Goal: Task Accomplishment & Management: Manage account settings

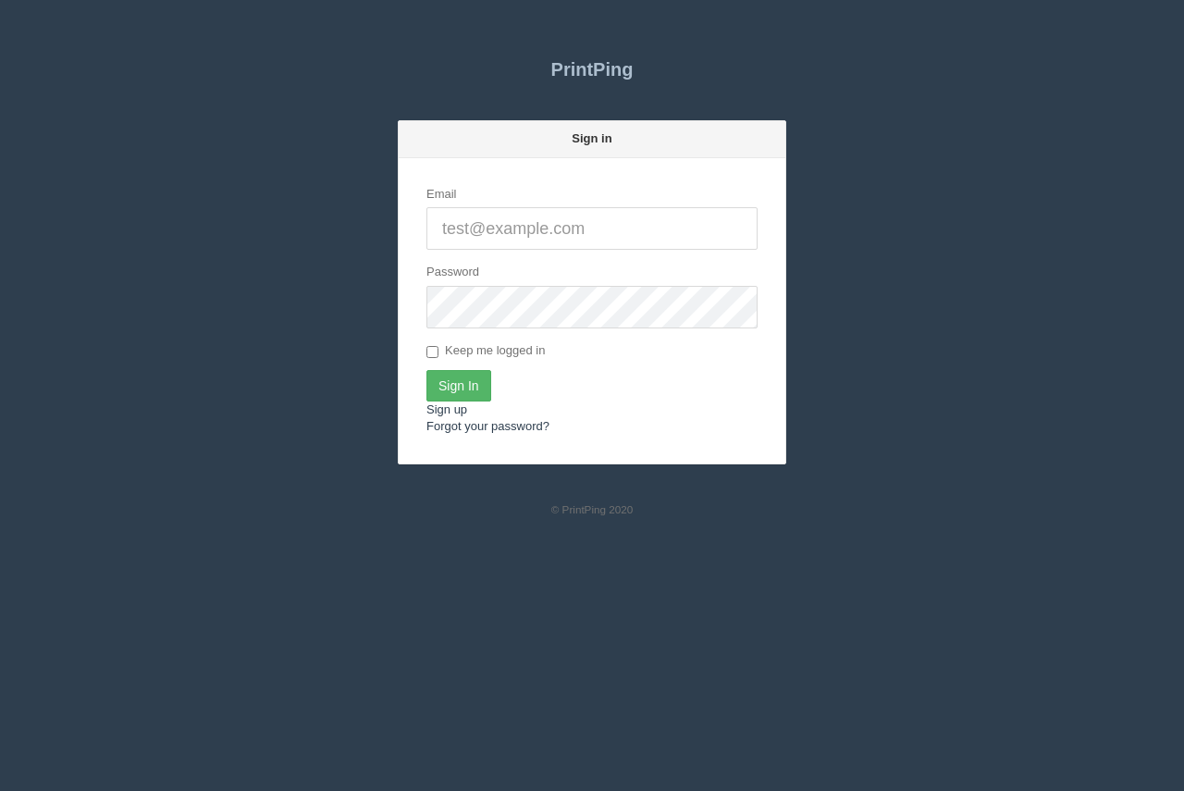
type input "[PERSON_NAME][EMAIL_ADDRESS][DOMAIN_NAME]"
click at [457, 372] on input "Sign In" at bounding box center [458, 385] width 65 height 31
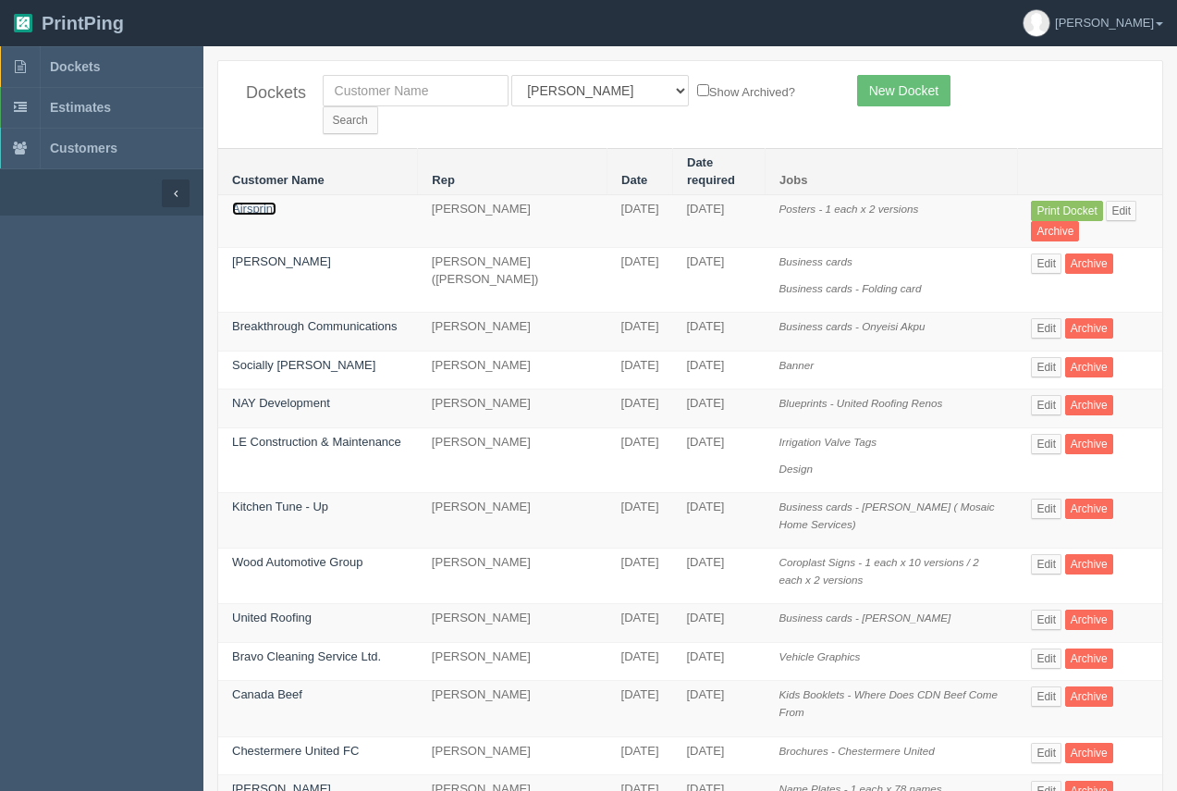
click at [246, 202] on link "Airsprint" at bounding box center [254, 209] width 44 height 14
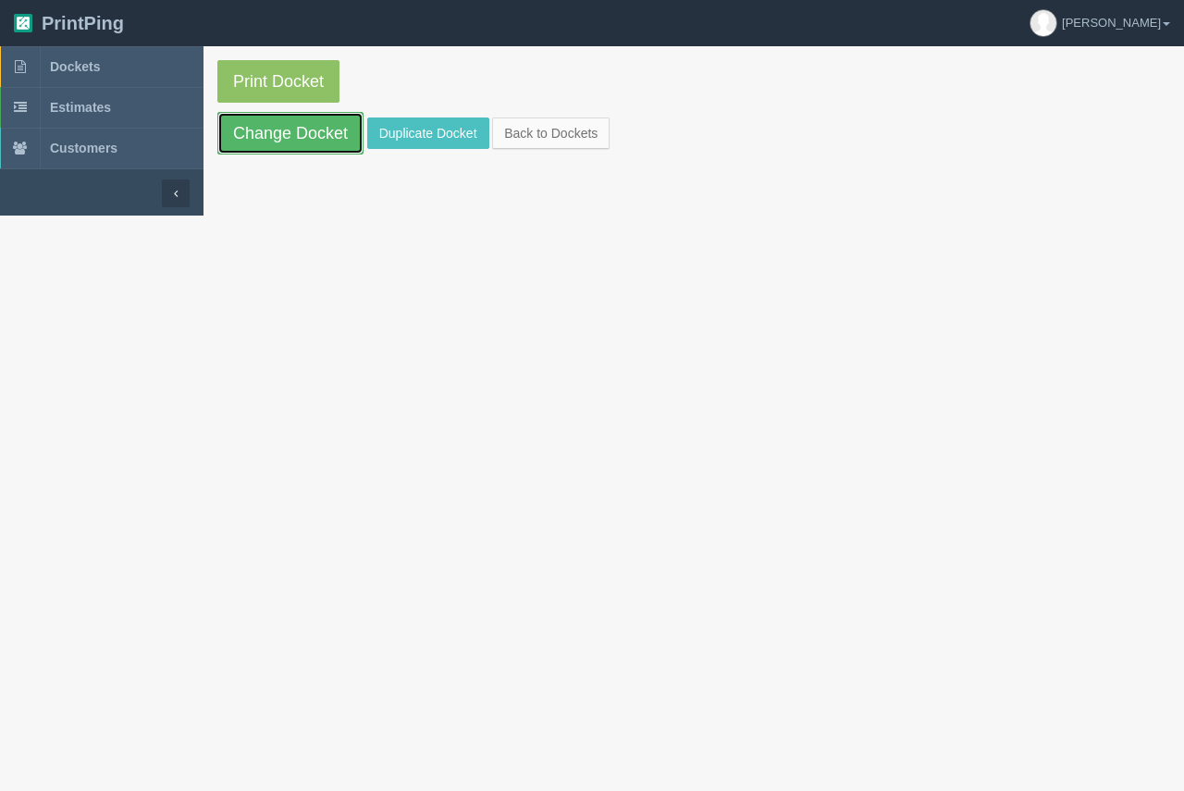
click at [306, 140] on link "Change Docket" at bounding box center [290, 133] width 146 height 43
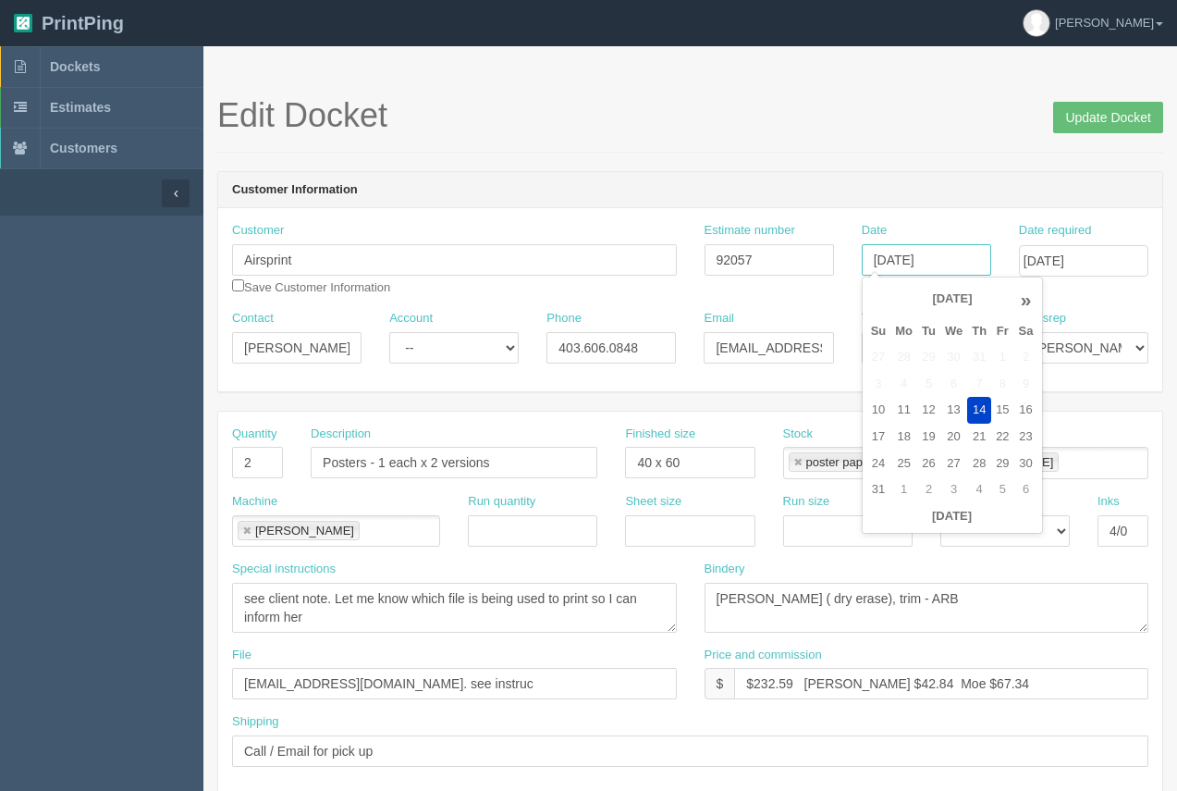
click at [955, 264] on input "August 14, 2025" at bounding box center [926, 259] width 129 height 31
click at [1000, 413] on td "15" at bounding box center [1002, 410] width 22 height 27
type input "August 15, 2025"
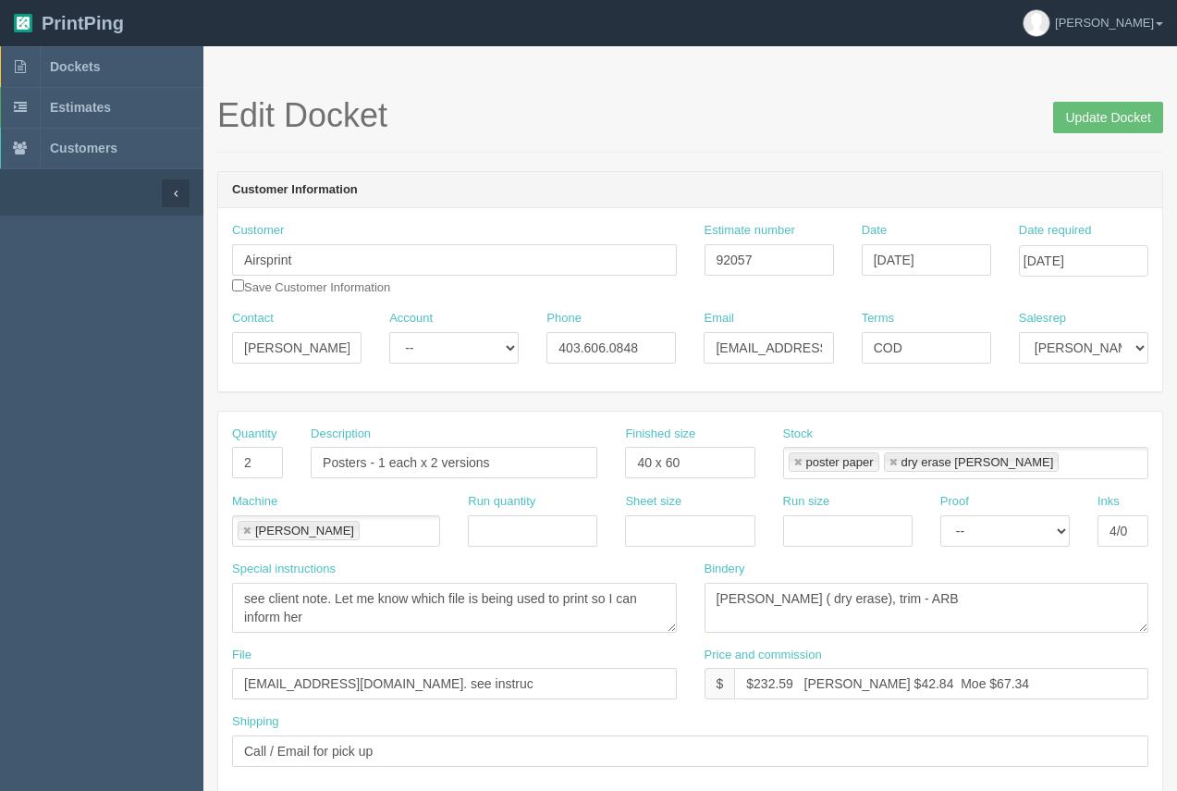
click at [838, 105] on h1 "Edit Docket Update Docket" at bounding box center [690, 115] width 946 height 37
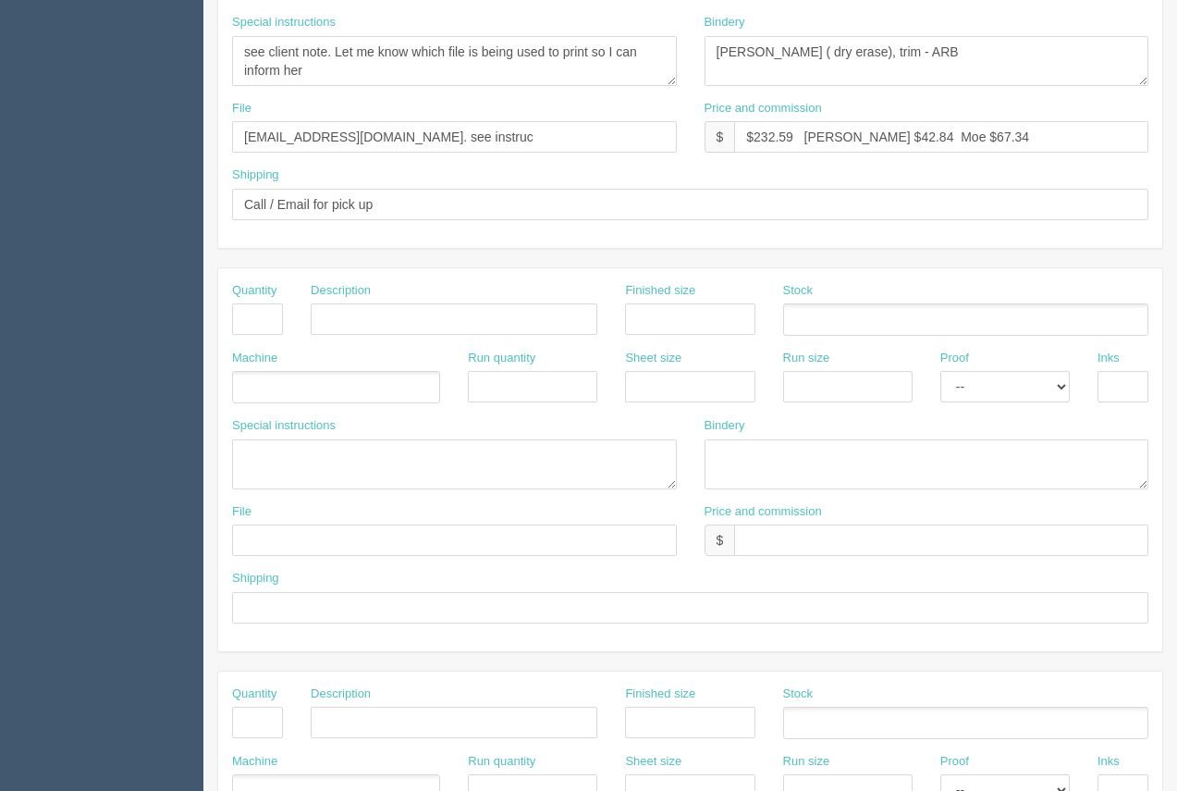
scroll to position [889, 0]
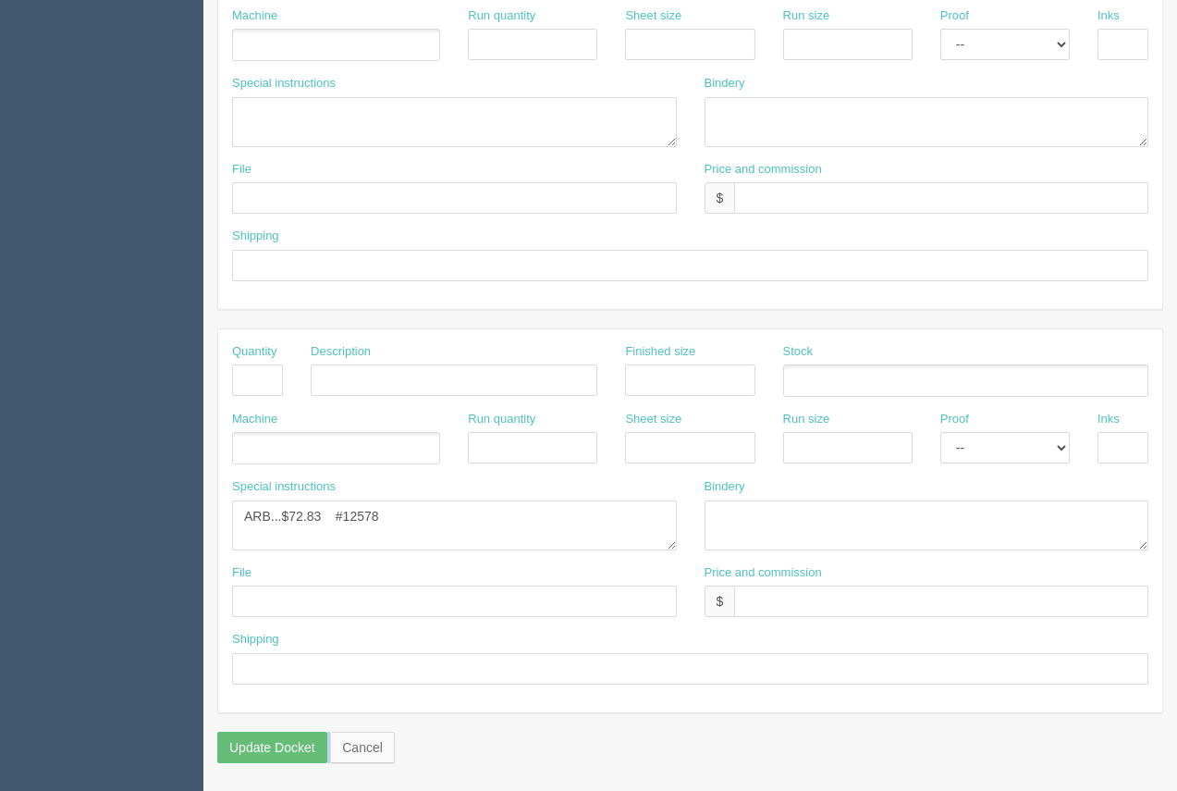
drag, startPoint x: 1183, startPoint y: 79, endPoint x: 1183, endPoint y: 58, distance: 20.3
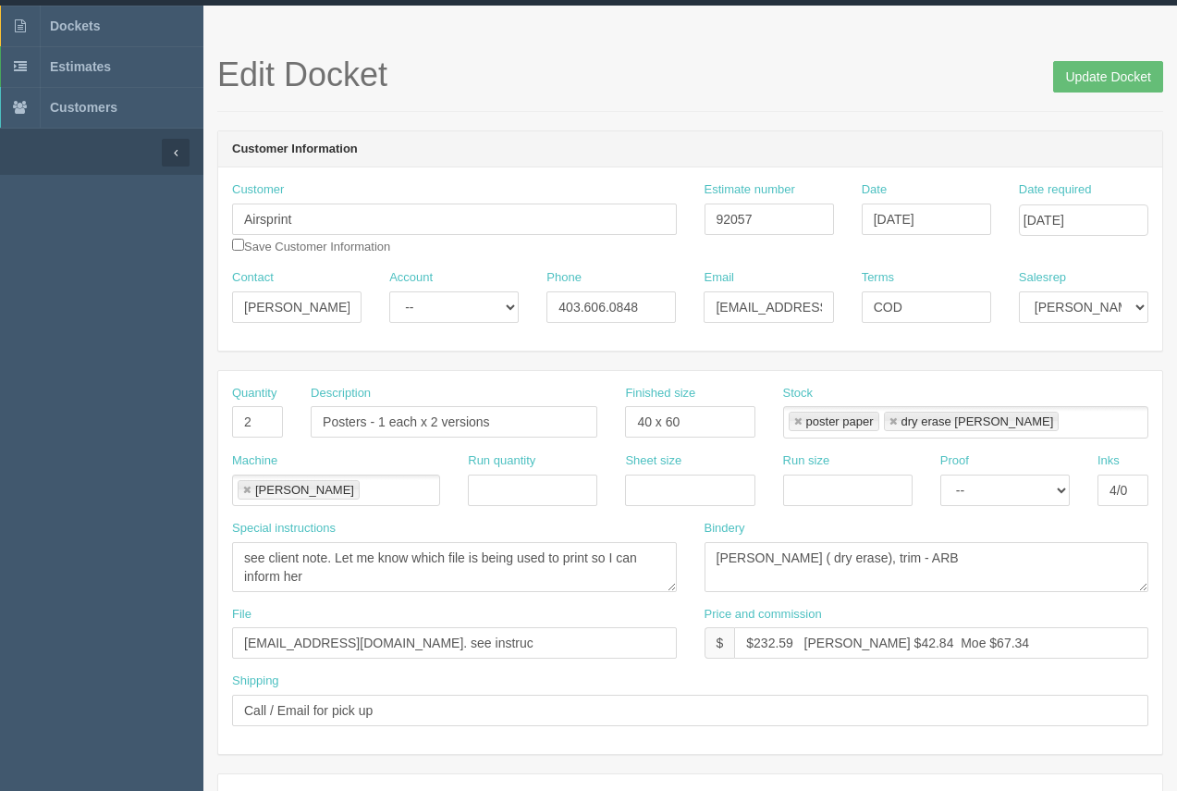
scroll to position [0, 0]
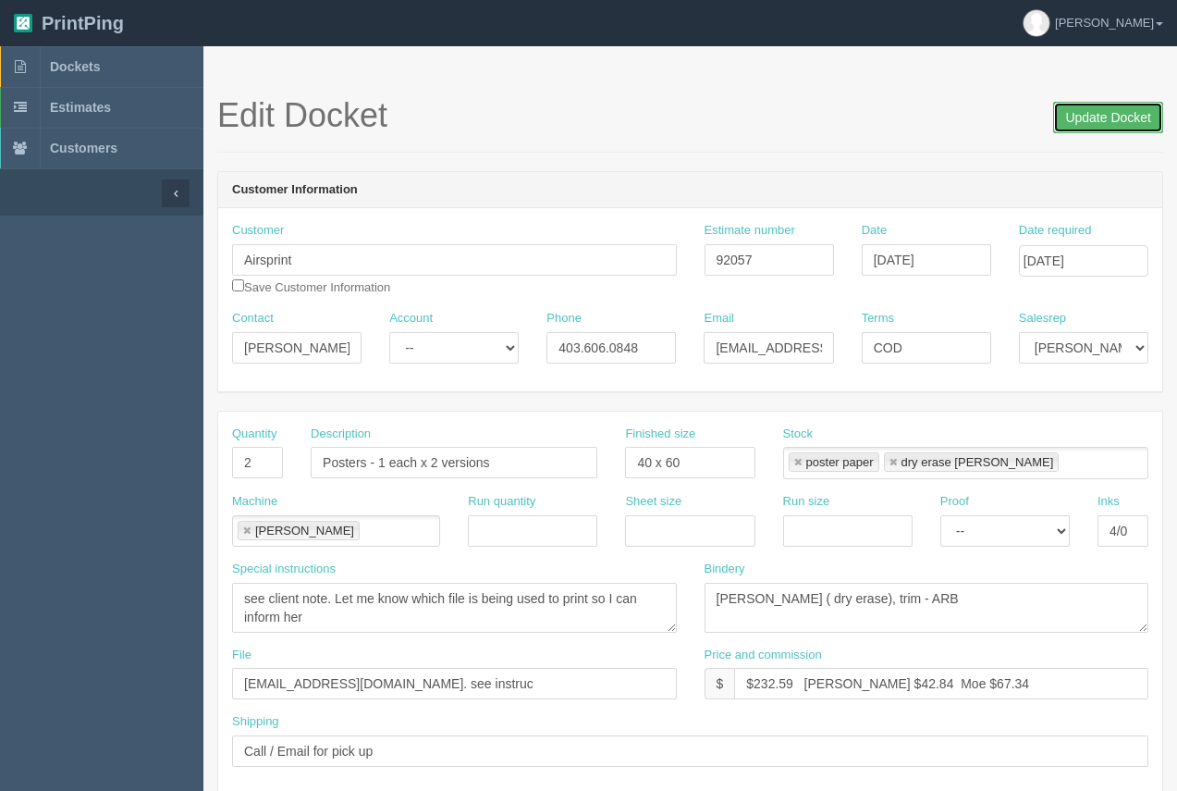
click at [1115, 114] on input "Update Docket" at bounding box center [1108, 117] width 110 height 31
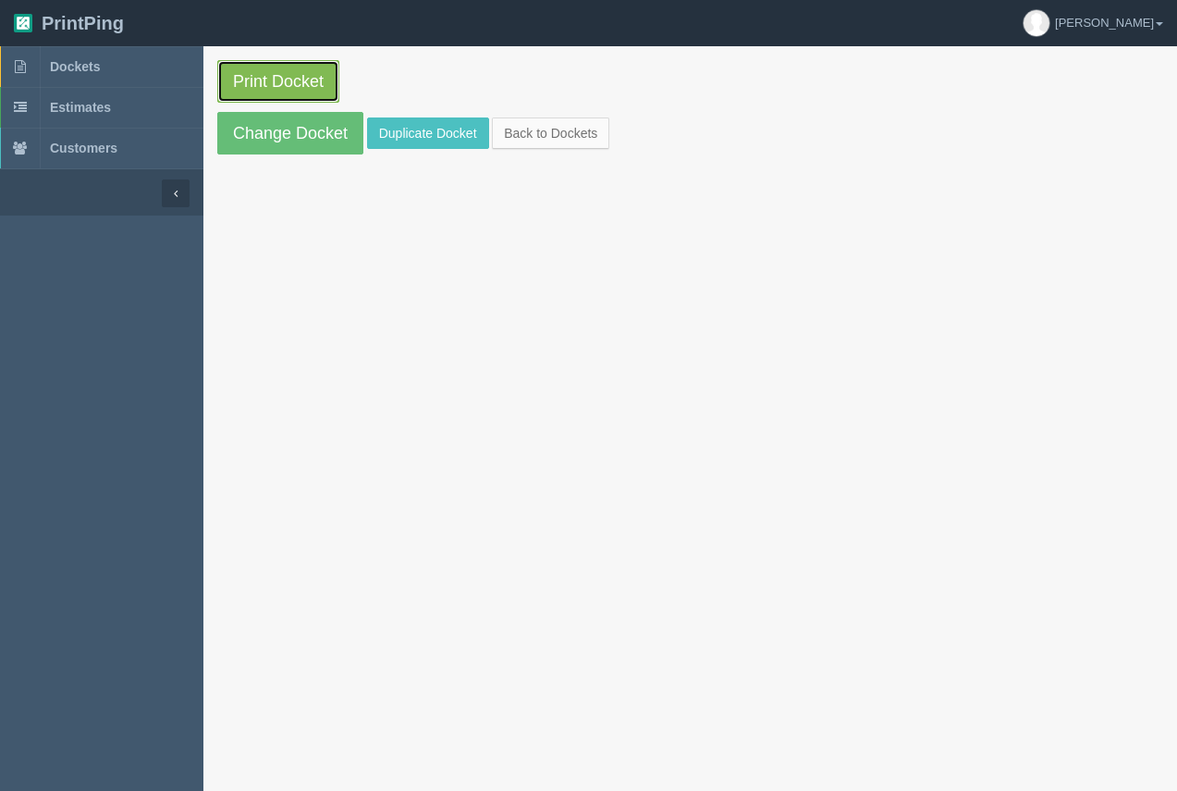
click at [299, 85] on link "Print Docket" at bounding box center [278, 81] width 122 height 43
